Goal: Check status: Check status

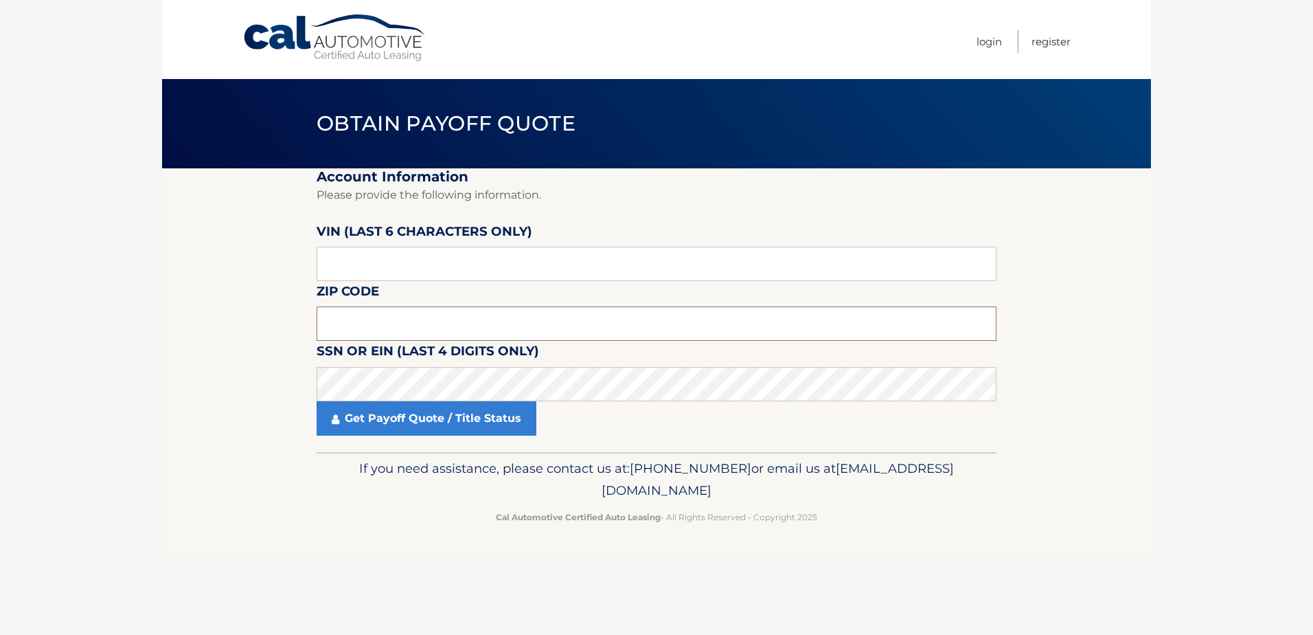
click at [381, 315] on input "text" at bounding box center [657, 323] width 680 height 34
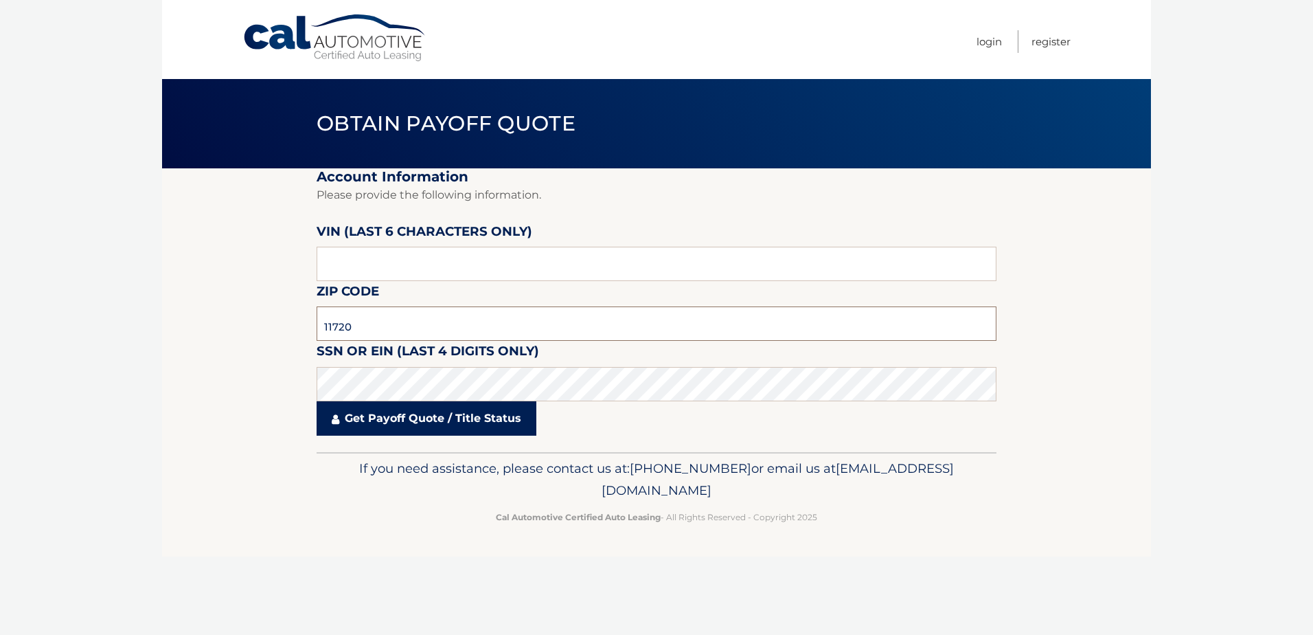
type input "11720"
click at [393, 416] on link "Get Payoff Quote / Title Status" at bounding box center [427, 418] width 220 height 34
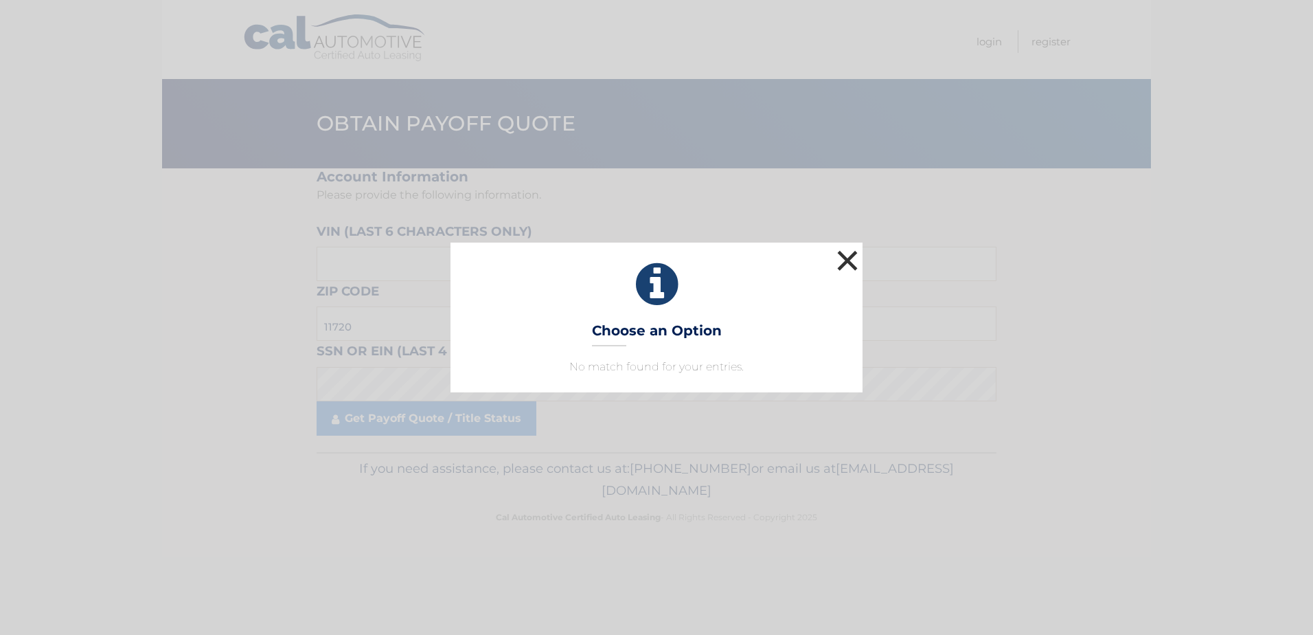
click at [852, 264] on button "×" at bounding box center [847, 260] width 27 height 27
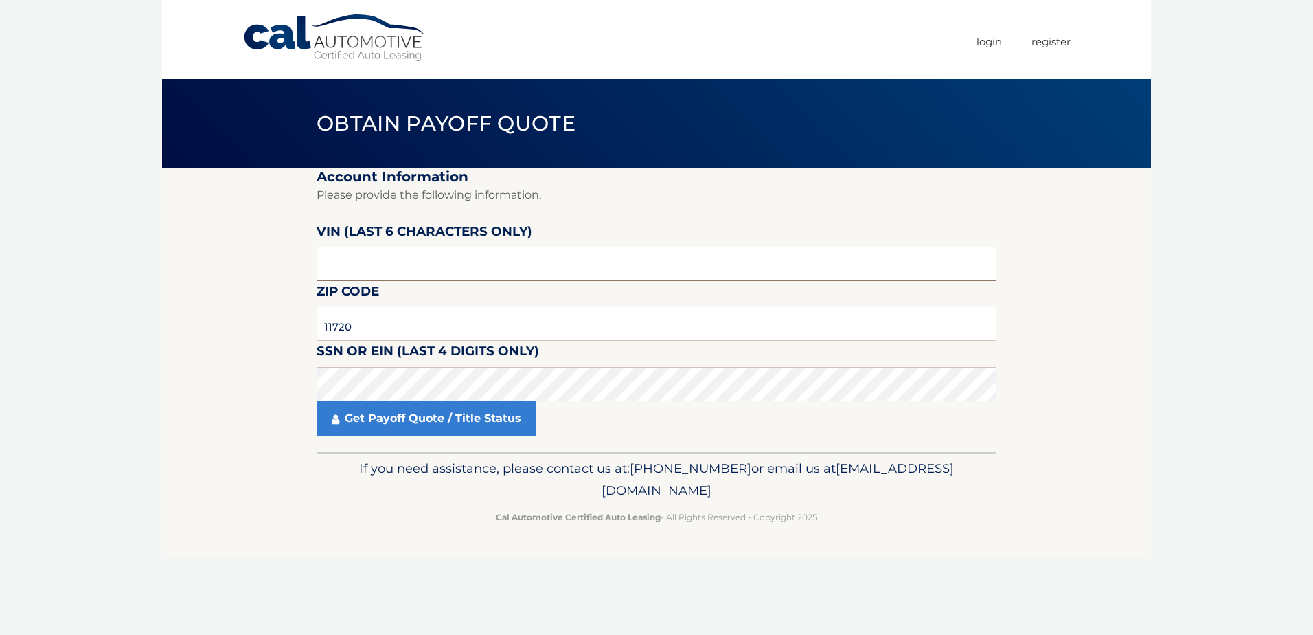
drag, startPoint x: 372, startPoint y: 267, endPoint x: 304, endPoint y: 261, distance: 69.0
click at [304, 261] on section "Account Information Please provide the following information. VIN (last 6 chara…" at bounding box center [656, 310] width 989 height 284
type input "205099"
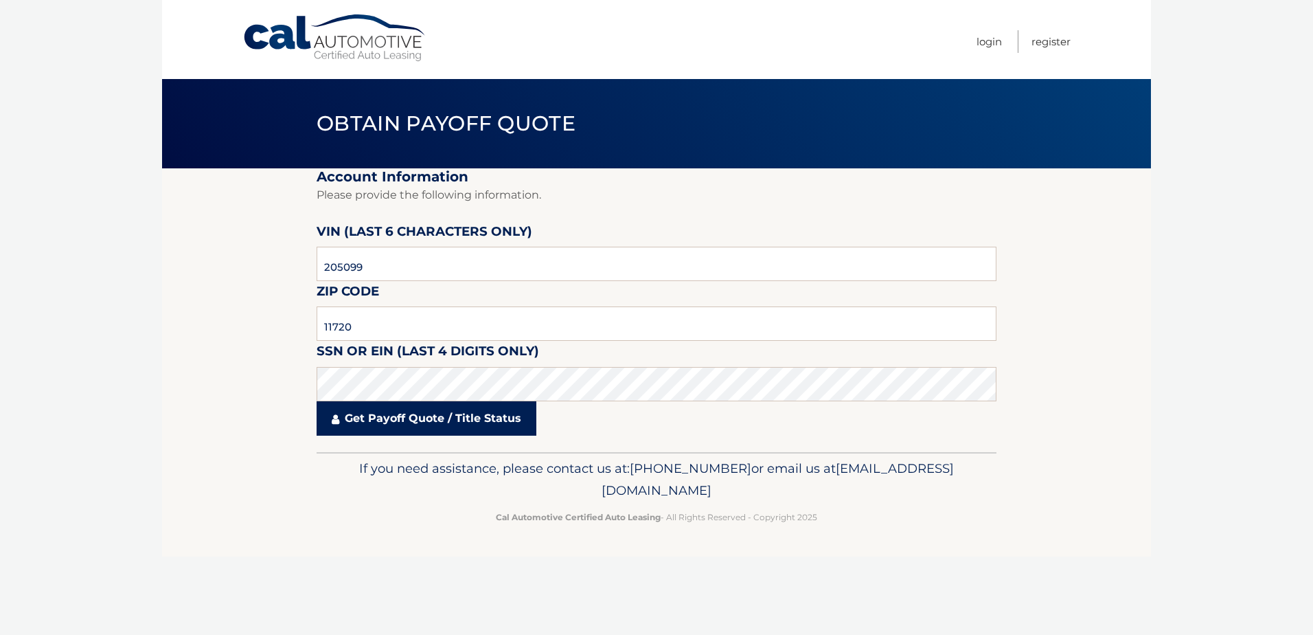
click at [417, 420] on link "Get Payoff Quote / Title Status" at bounding box center [427, 418] width 220 height 34
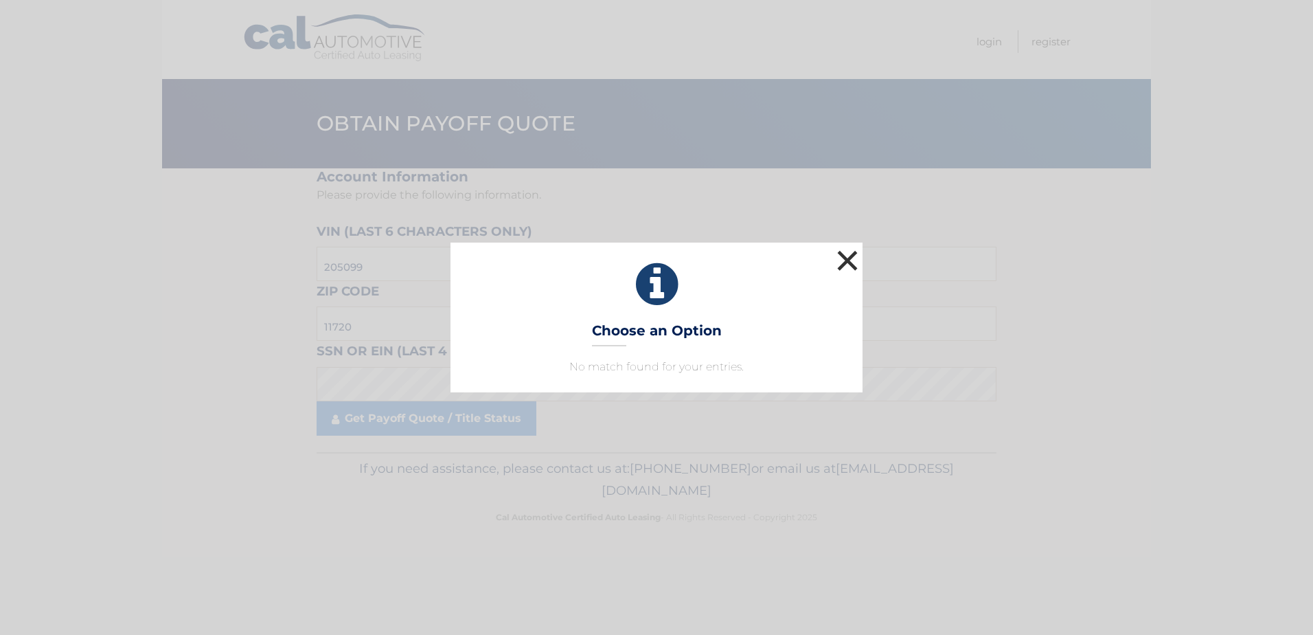
click at [841, 256] on button "×" at bounding box center [847, 260] width 27 height 27
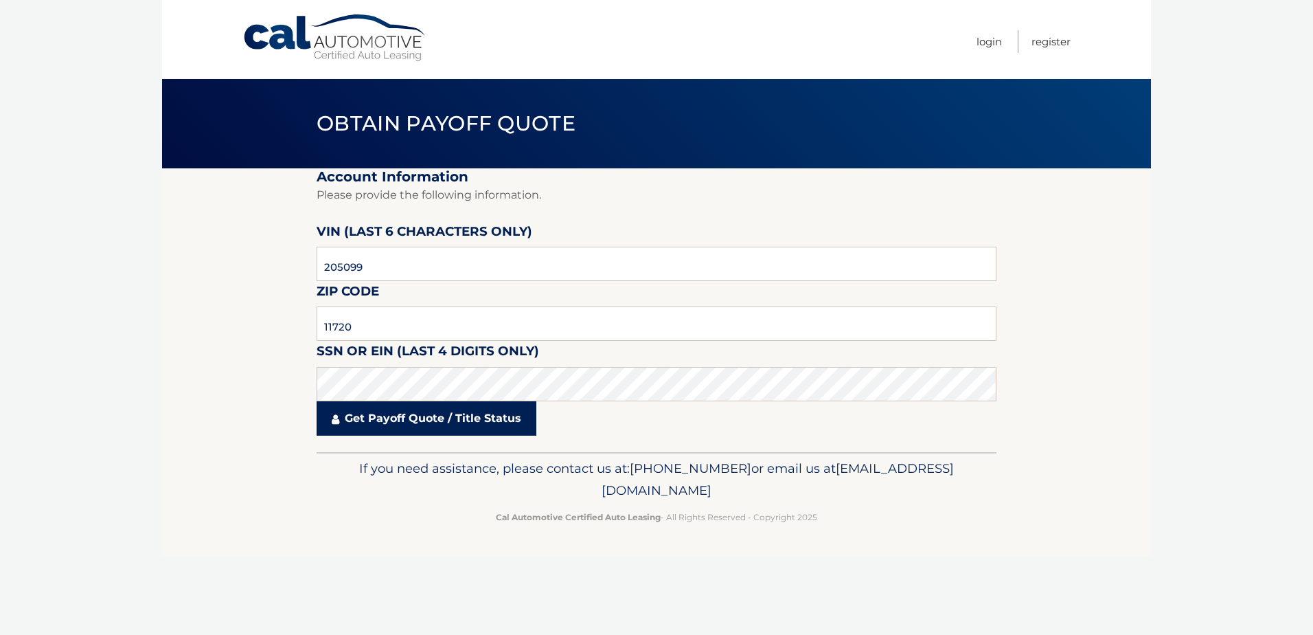
click at [390, 420] on link "Get Payoff Quote / Title Status" at bounding box center [427, 418] width 220 height 34
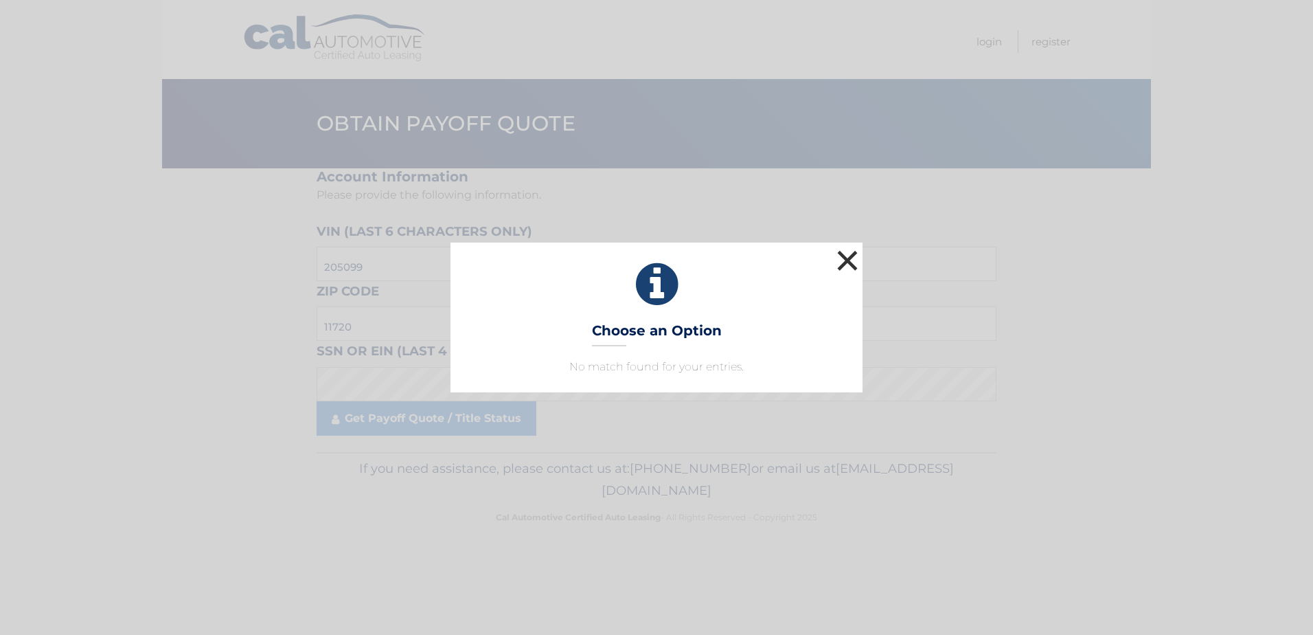
click at [845, 267] on button "×" at bounding box center [847, 260] width 27 height 27
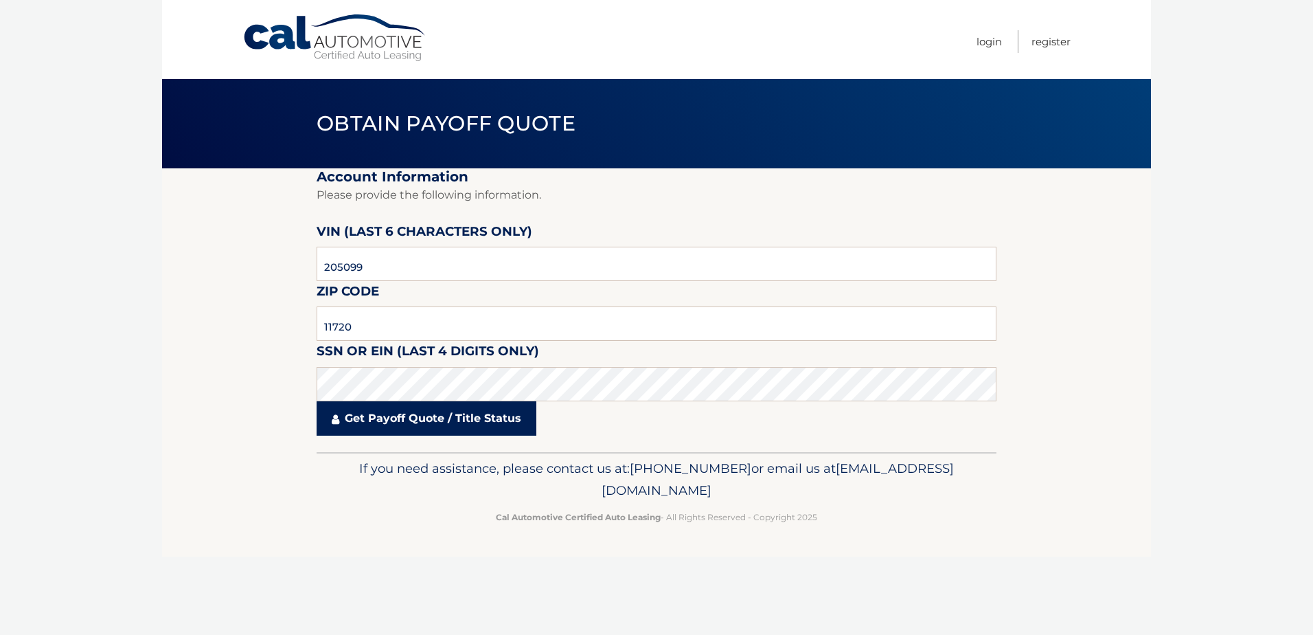
click at [428, 419] on link "Get Payoff Quote / Title Status" at bounding box center [427, 418] width 220 height 34
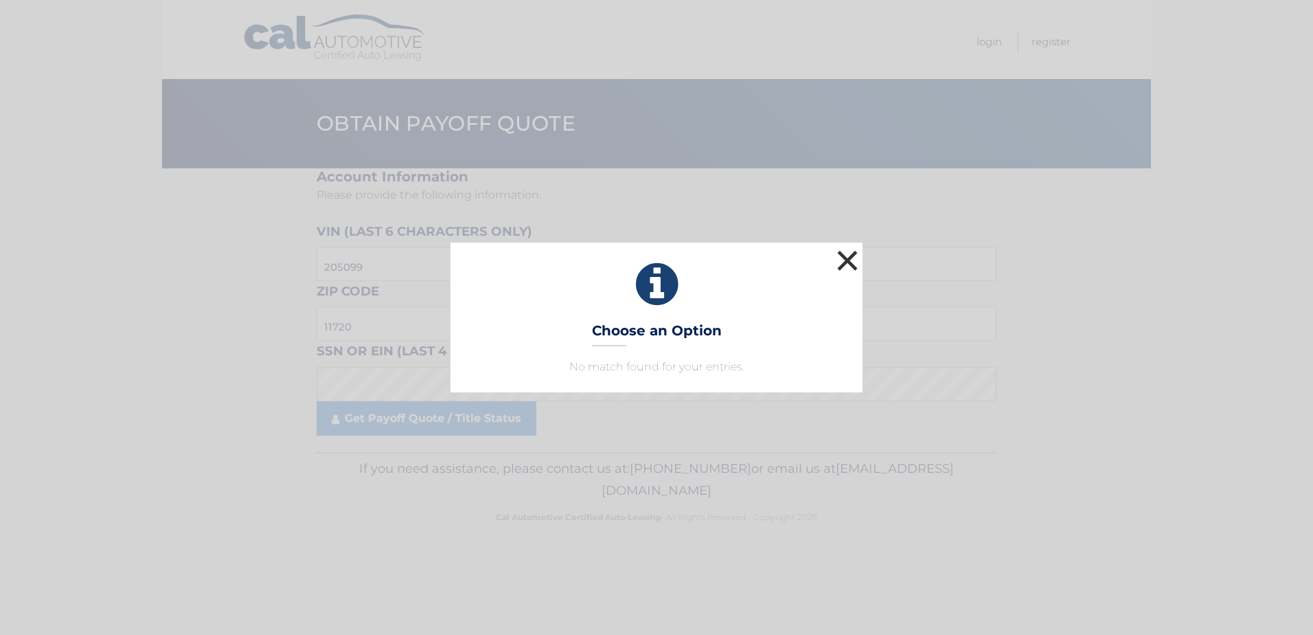
click at [846, 256] on button "×" at bounding box center [847, 260] width 27 height 27
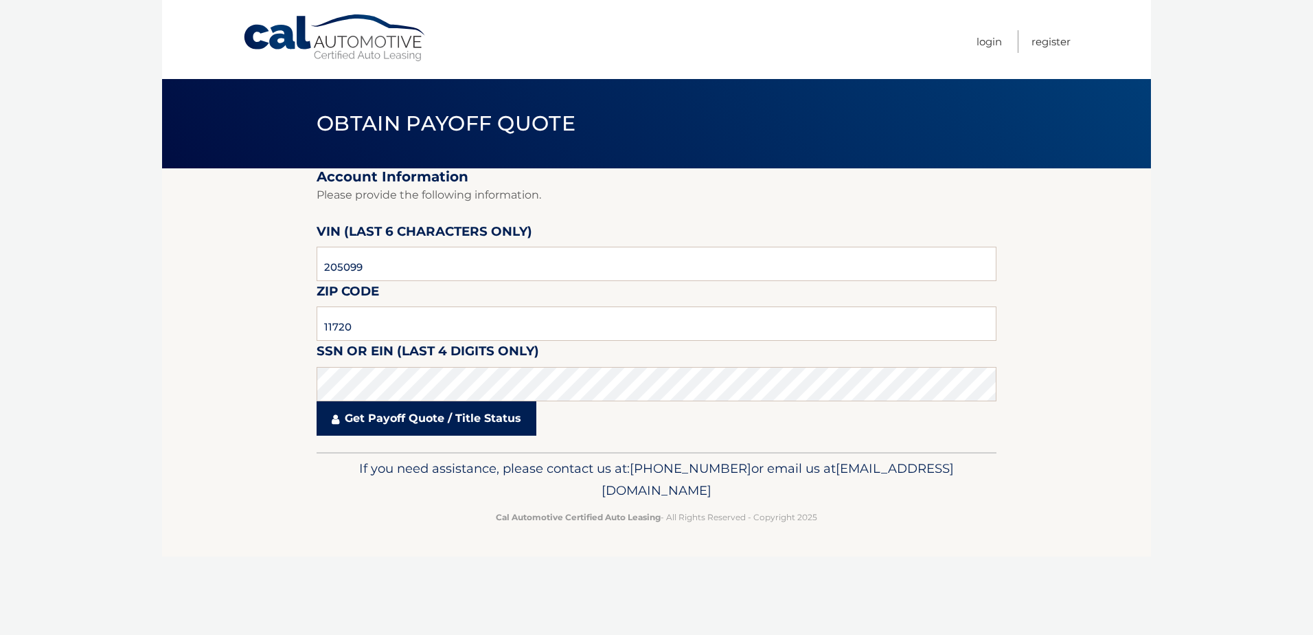
click at [403, 416] on link "Get Payoff Quote / Title Status" at bounding box center [427, 418] width 220 height 34
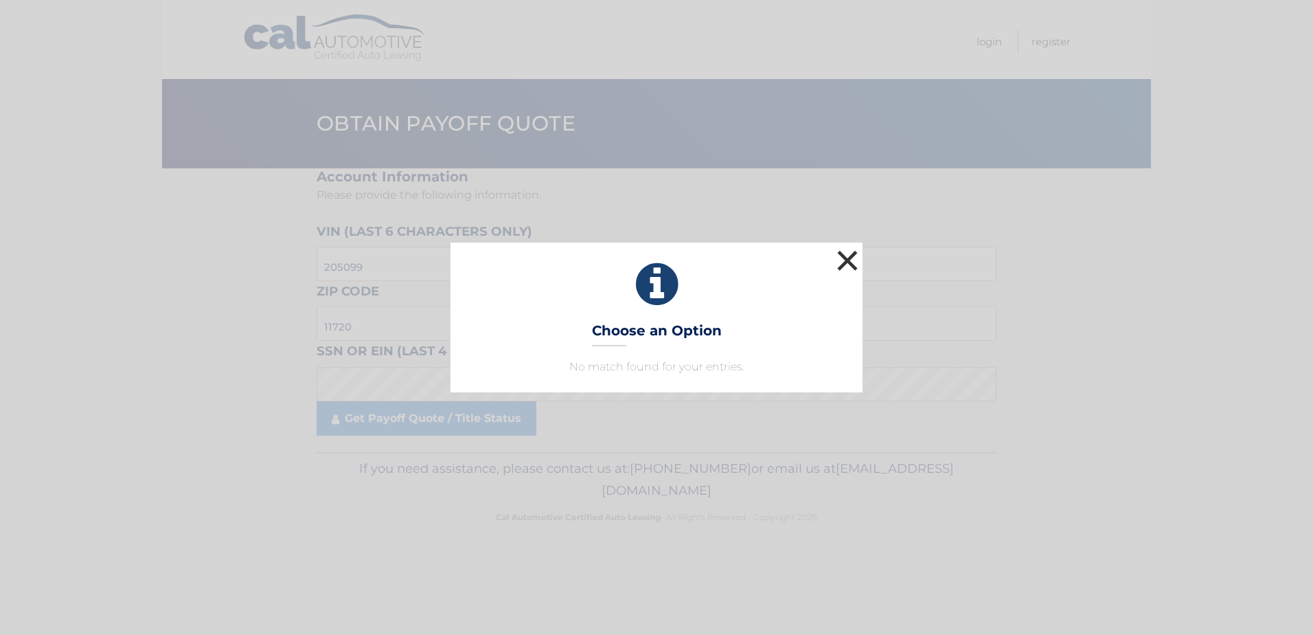
click at [849, 267] on button "×" at bounding box center [847, 260] width 27 height 27
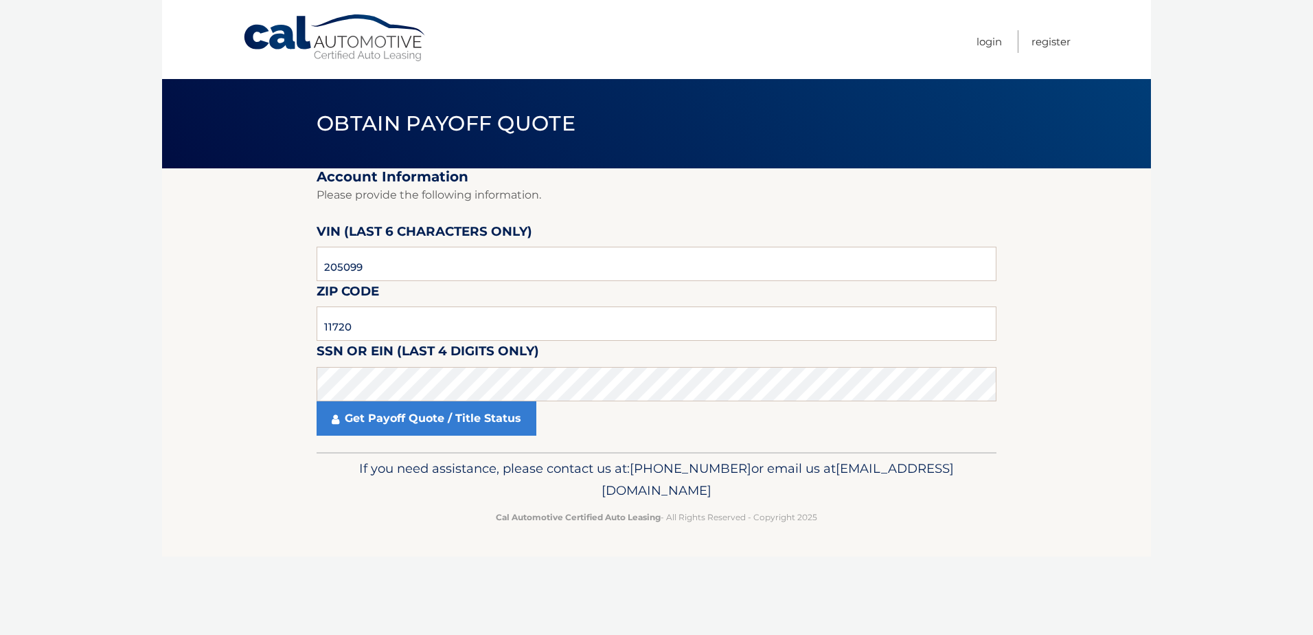
click at [174, 340] on section "Account Information Please provide the following information. VIN (last 6 chara…" at bounding box center [656, 310] width 989 height 284
click at [360, 41] on link "Cal Automotive" at bounding box center [334, 38] width 185 height 49
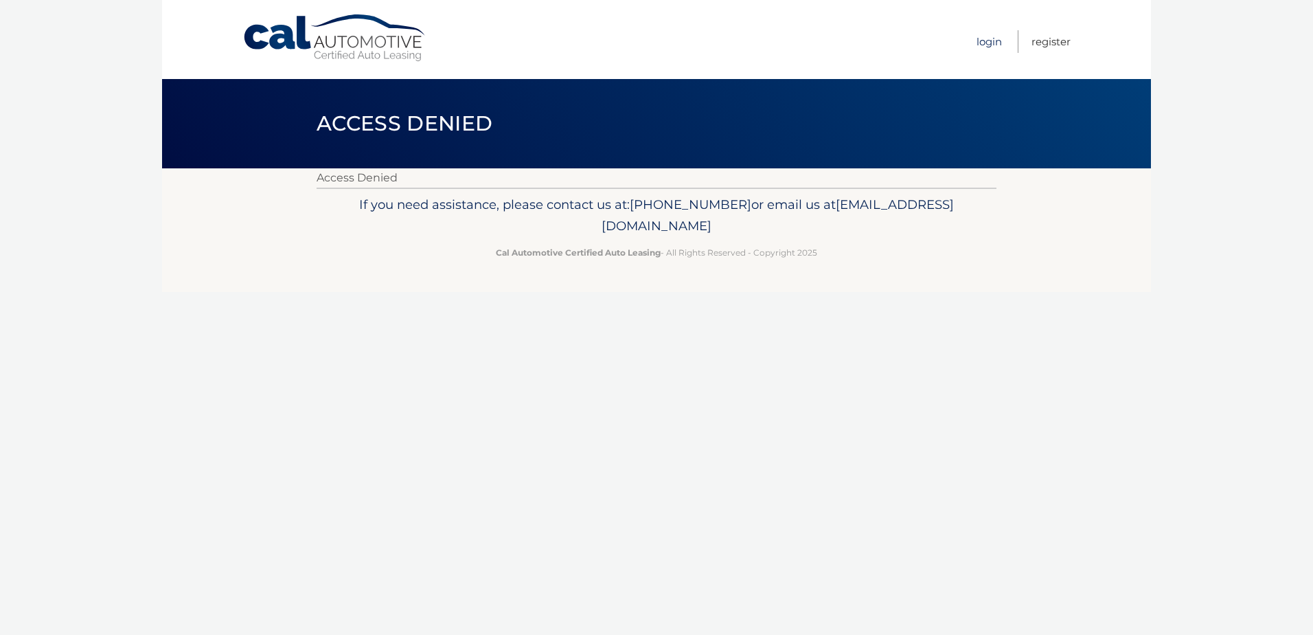
click at [986, 43] on link "Login" at bounding box center [989, 41] width 25 height 23
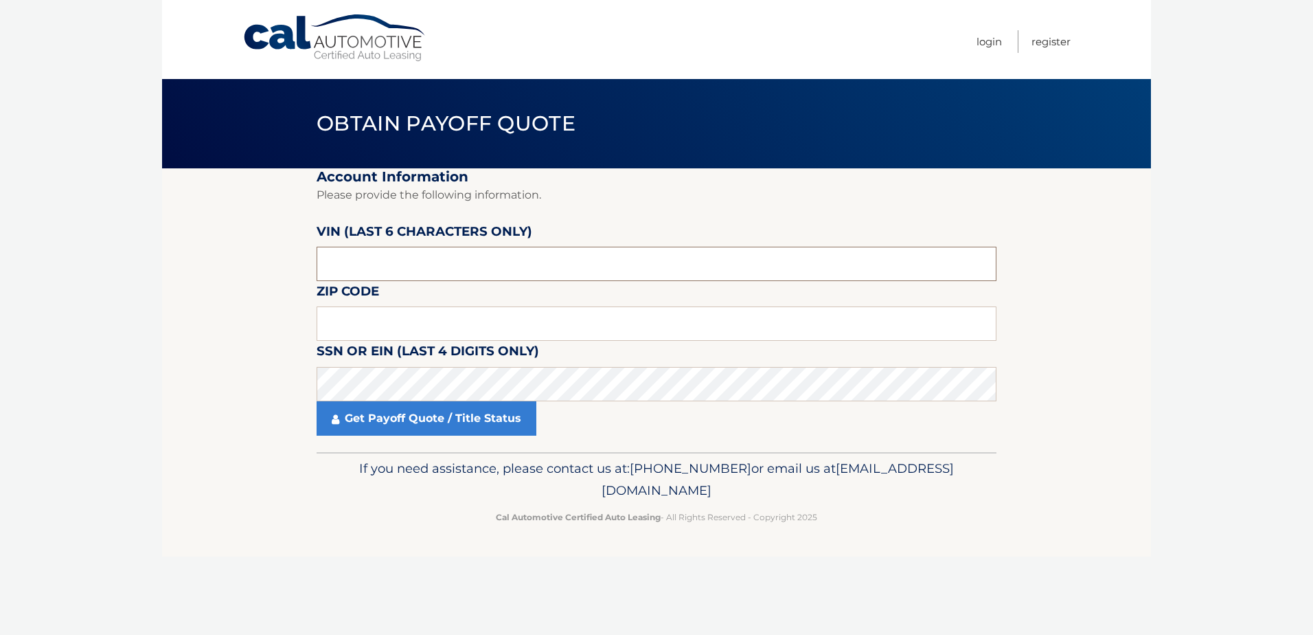
click at [361, 256] on input "text" at bounding box center [657, 264] width 680 height 34
click at [359, 324] on input "text" at bounding box center [657, 323] width 680 height 34
type input "11720"
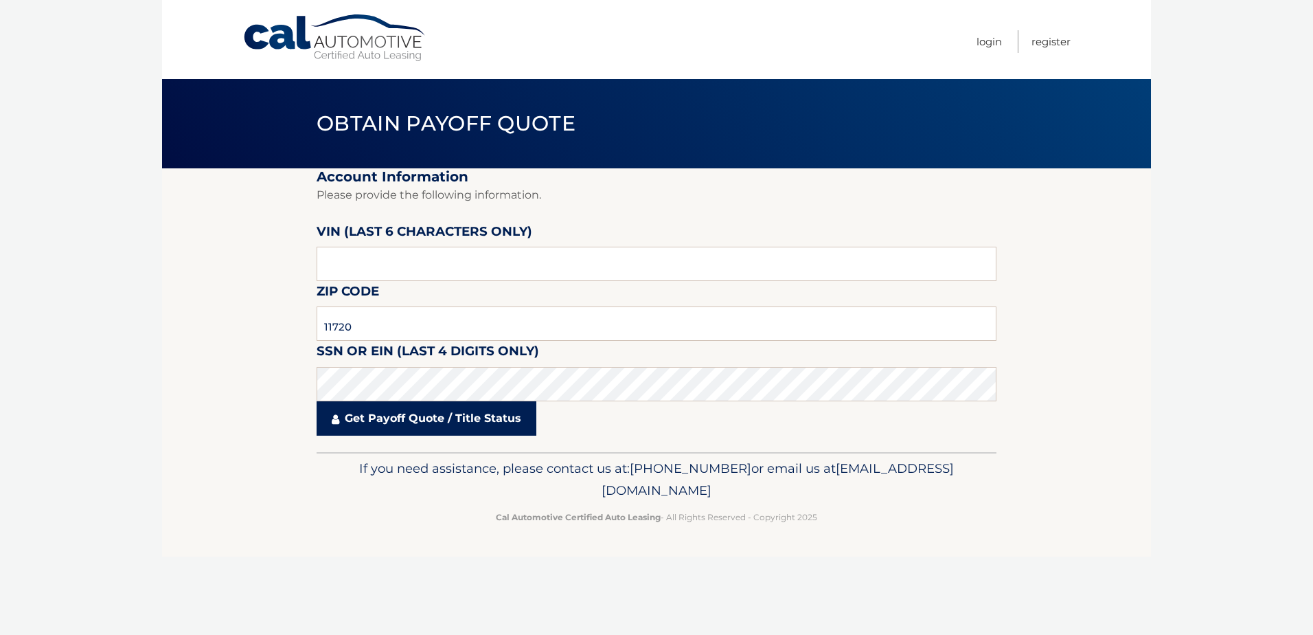
click at [406, 424] on link "Get Payoff Quote / Title Status" at bounding box center [427, 418] width 220 height 34
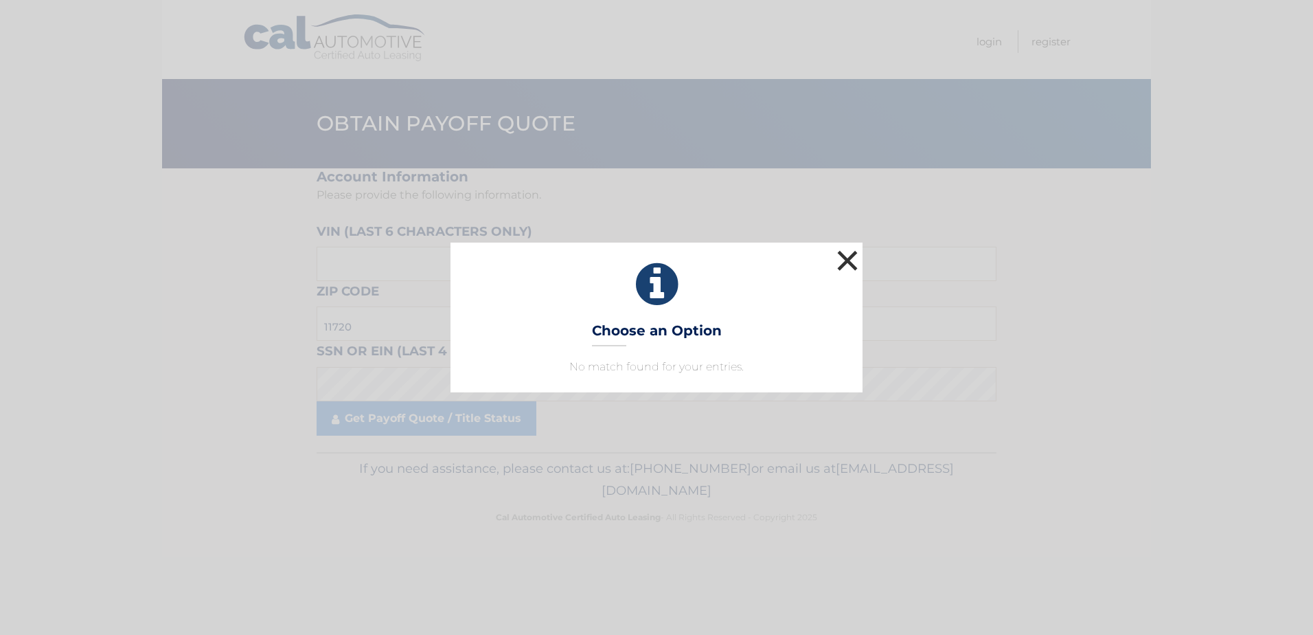
click at [848, 262] on button "×" at bounding box center [847, 260] width 27 height 27
